Goal: Check status: Check status

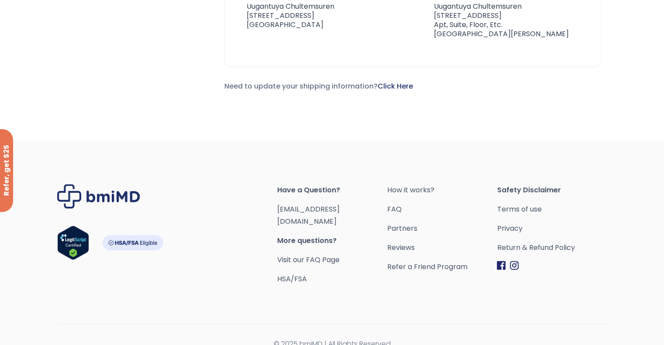
scroll to position [311, 0]
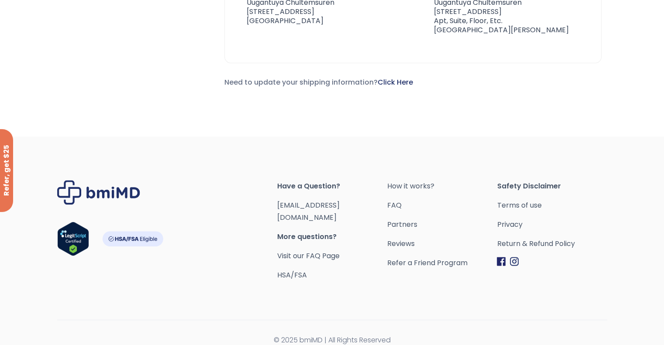
click at [466, 294] on div "Have a Question? orders@bmiMD.com More questions? Visit our FAQ Page HSA/FSA Ho…" at bounding box center [332, 247] width 648 height 220
click at [395, 285] on div "Have a Question? orders@bmiMD.com More questions? Visit our FAQ Page HSA/FSA Ho…" at bounding box center [332, 247] width 648 height 220
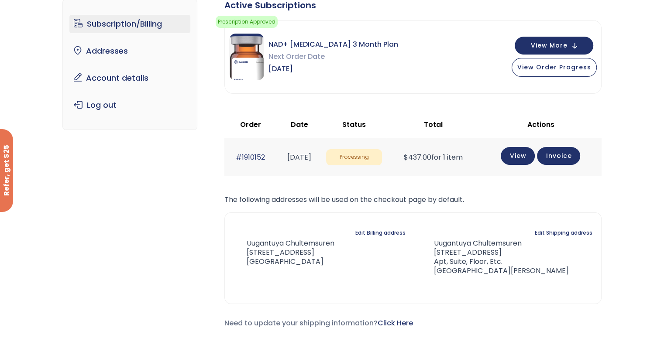
scroll to position [49, 0]
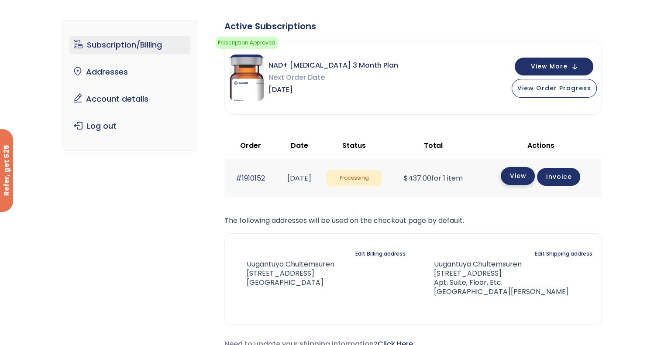
click at [520, 180] on link "View" at bounding box center [518, 176] width 34 height 18
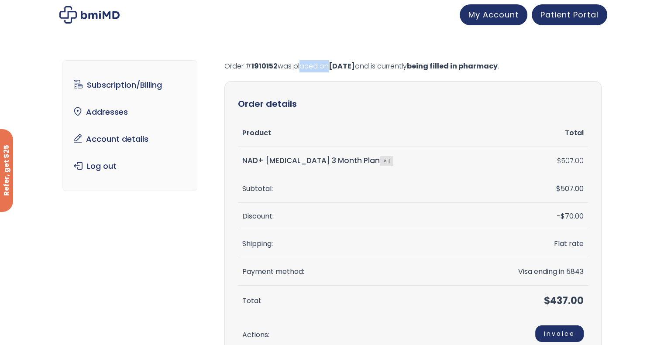
drag, startPoint x: 299, startPoint y: 65, endPoint x: 334, endPoint y: 64, distance: 35.8
click at [326, 64] on p "Order # 1910152 was placed on [DATE] and is currently being filled in pharmacy ." at bounding box center [412, 66] width 377 height 12
drag, startPoint x: 409, startPoint y: 66, endPoint x: 494, endPoint y: 69, distance: 85.2
click at [494, 69] on p "Order # 1910152 was placed on [DATE] and is currently being filled in pharmacy ." at bounding box center [412, 66] width 377 height 12
click at [453, 71] on mark "being filled in pharmacy" at bounding box center [452, 66] width 91 height 10
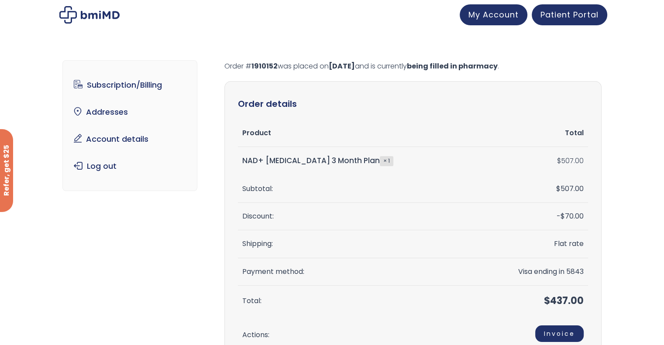
click at [609, 73] on div "Subscription/Billing bmiRewards Addresses Account details Submit a Review Log o…" at bounding box center [332, 333] width 664 height 581
click at [332, 56] on div "Subscription/Billing bmiRewards Addresses Account details Submit a Review Log o…" at bounding box center [331, 330] width 539 height 575
